Goal: Task Accomplishment & Management: Manage account settings

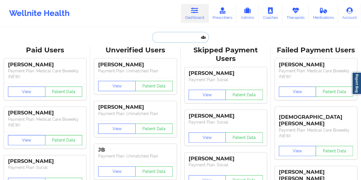
click at [182, 40] on input "text" at bounding box center [180, 37] width 56 height 11
paste input "[EMAIL_ADDRESS][DOMAIN_NAME]"
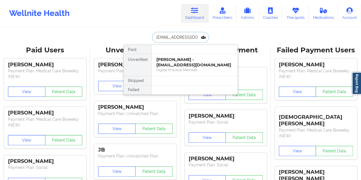
click at [168, 39] on input "[EMAIL_ADDRESS][DOMAIN_NAME]" at bounding box center [180, 37] width 56 height 11
paste input "[PHONE_NUMBER]"
paste input "karenmacmo27"
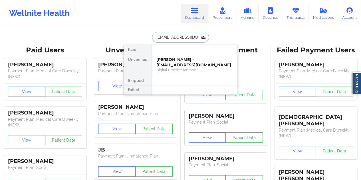
type input "[EMAIL_ADDRESS][DOMAIN_NAME]"
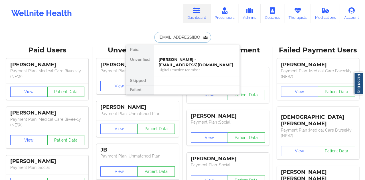
scroll to position [0, 5]
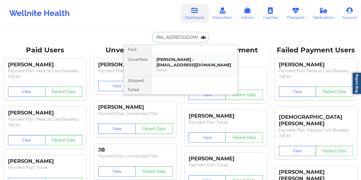
click at [183, 57] on div "[PERSON_NAME] - [EMAIL_ADDRESS][DOMAIN_NAME]" at bounding box center [194, 62] width 76 height 11
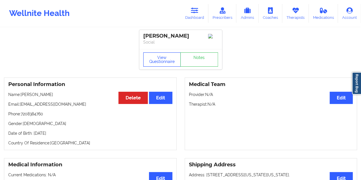
click at [162, 63] on button "View Questionnaire" at bounding box center [162, 59] width 38 height 14
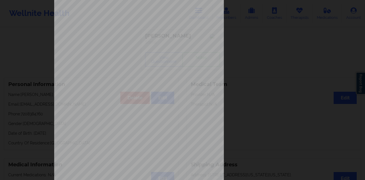
scroll to position [92, 0]
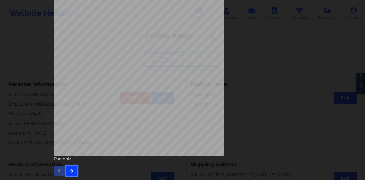
click at [70, 170] on icon "button" at bounding box center [71, 170] width 5 height 3
click at [71, 167] on button "button" at bounding box center [71, 171] width 11 height 10
click at [69, 171] on icon "button" at bounding box center [71, 170] width 5 height 3
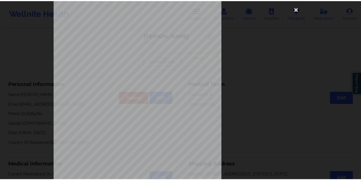
scroll to position [0, 0]
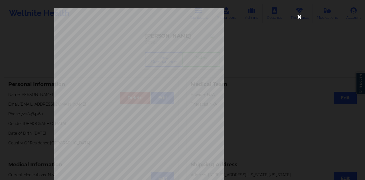
click at [298, 17] on icon at bounding box center [299, 16] width 9 height 9
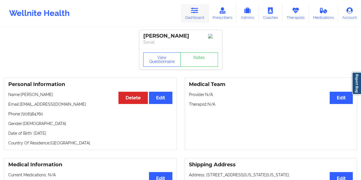
click at [196, 13] on icon at bounding box center [194, 10] width 7 height 6
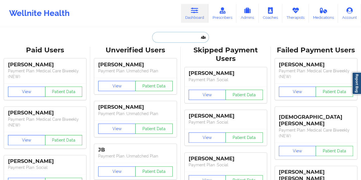
click at [171, 41] on input "text" at bounding box center [180, 37] width 56 height 11
paste input "[EMAIL_ADDRESS][DOMAIN_NAME]"
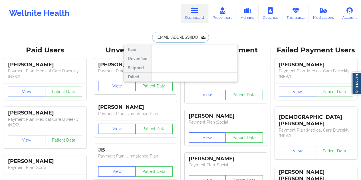
click at [191, 39] on input "[EMAIL_ADDRESS][DOMAIN_NAME]" at bounding box center [180, 37] width 56 height 11
paste input "[PERSON_NAME]"
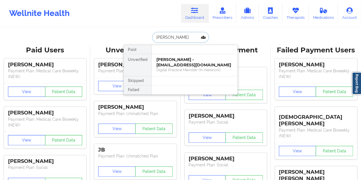
click at [180, 39] on input "[PERSON_NAME]" at bounding box center [180, 37] width 56 height 11
paste input "[EMAIL_ADDRESS][DOMAIN_NAME]"
type input "[EMAIL_ADDRESS][DOMAIN_NAME]"
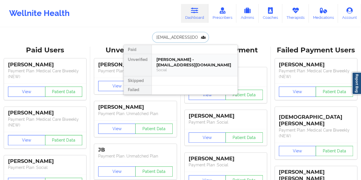
click at [172, 65] on div "[PERSON_NAME] - [EMAIL_ADDRESS][DOMAIN_NAME]" at bounding box center [194, 62] width 76 height 11
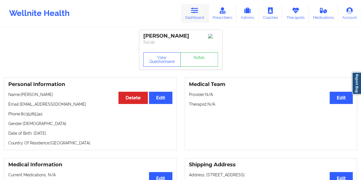
click at [195, 11] on icon at bounding box center [194, 10] width 7 height 6
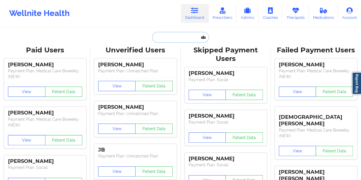
click at [183, 39] on input "text" at bounding box center [180, 37] width 56 height 11
paste input "[EMAIL_ADDRESS][DOMAIN_NAME]"
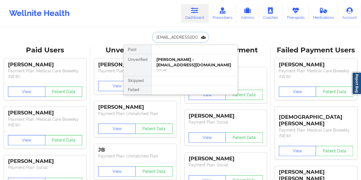
scroll to position [0, 10]
type input "[EMAIL_ADDRESS][DOMAIN_NAME]"
